Goal: Check status: Check status

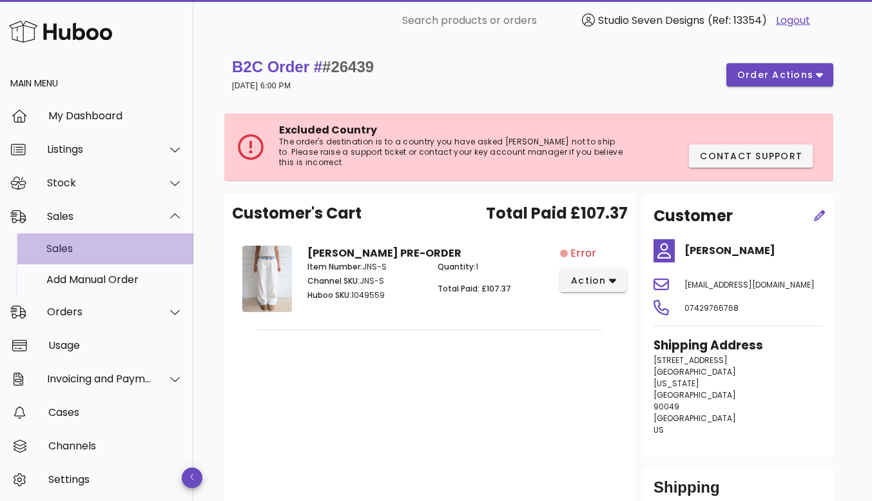
click at [65, 245] on div "Sales" at bounding box center [114, 248] width 137 height 12
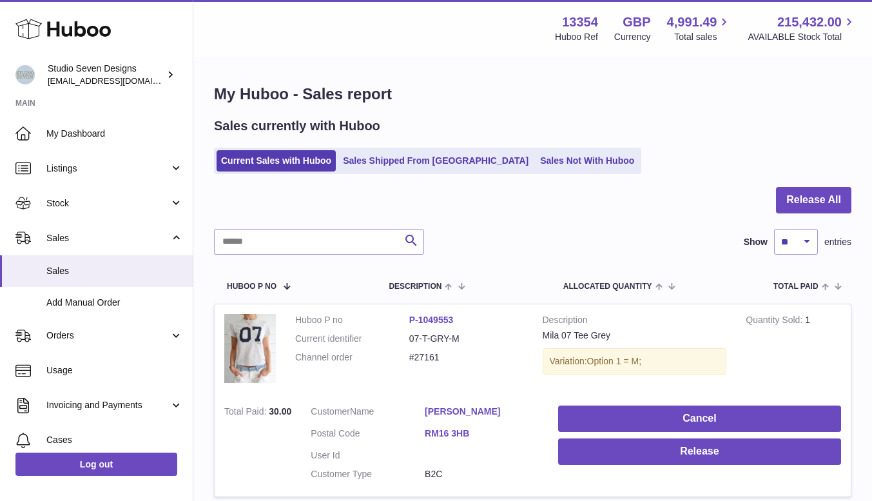
click at [401, 161] on link "Sales Shipped From [GEOGRAPHIC_DATA]" at bounding box center [435, 160] width 195 height 21
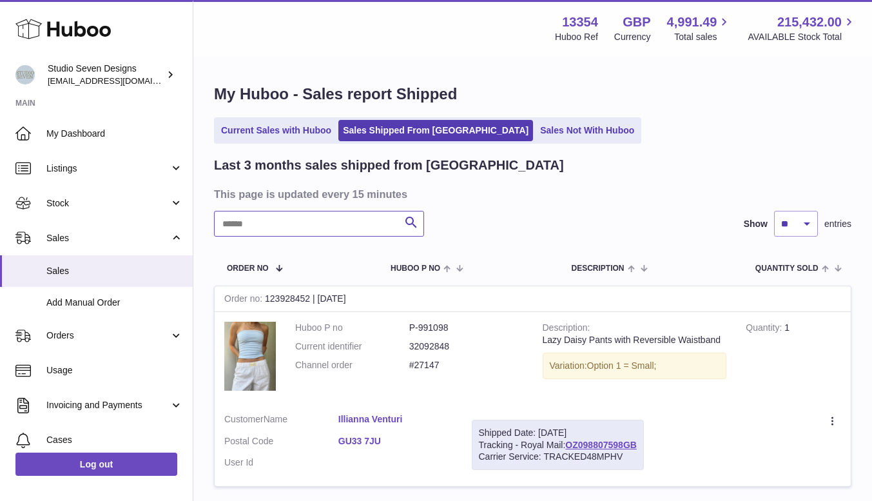
click at [270, 223] on input "text" at bounding box center [319, 224] width 210 height 26
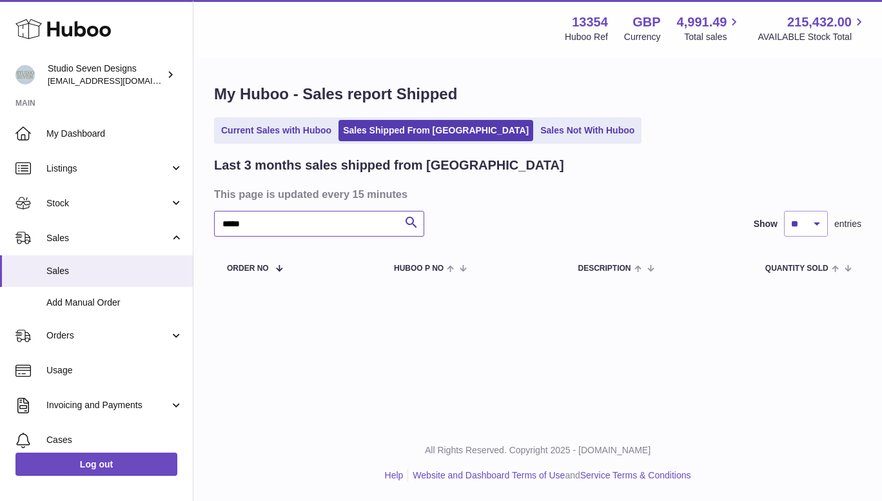
type input "*****"
